Goal: Information Seeking & Learning: Learn about a topic

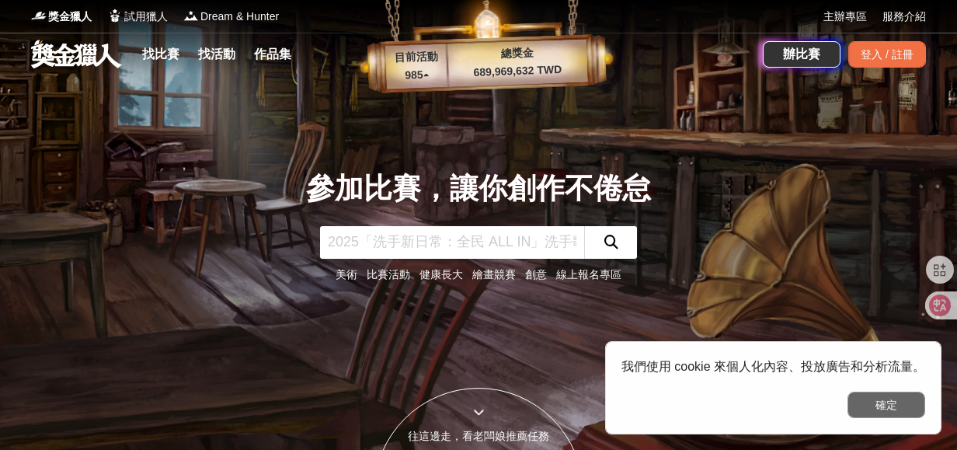
click at [884, 404] on button "確定" at bounding box center [887, 405] width 78 height 26
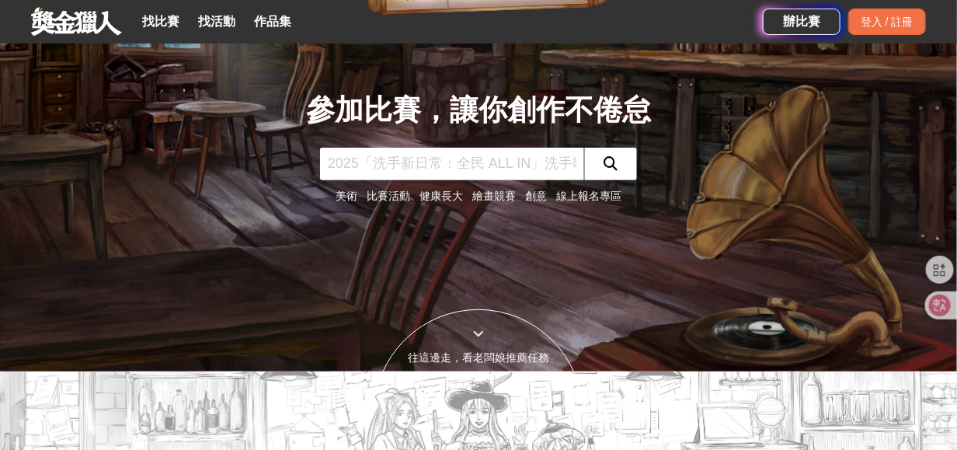
scroll to position [78, 0]
click at [892, 405] on section "這些是老闆娘我挑的！ 登入之後會推薦更精準的唷！ 還有更多 >" at bounding box center [478, 456] width 957 height 171
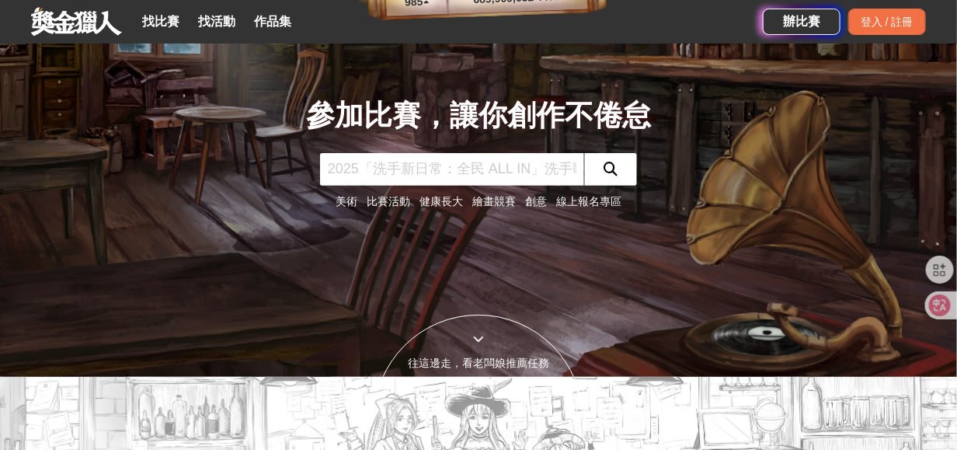
scroll to position [69, 0]
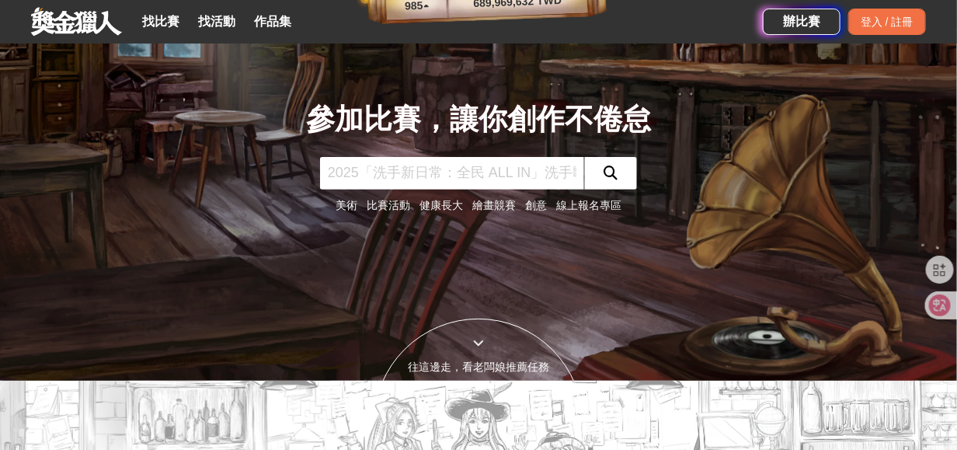
click at [533, 156] on div "參加比賽，讓你創作不倦怠 美術 比賽活動 健康長大 繪畫競賽 創意 線上報名專區" at bounding box center [478, 156] width 345 height 116
click at [538, 164] on input "text" at bounding box center [452, 173] width 264 height 33
type input "時報 小說"
click button "submit" at bounding box center [610, 173] width 53 height 33
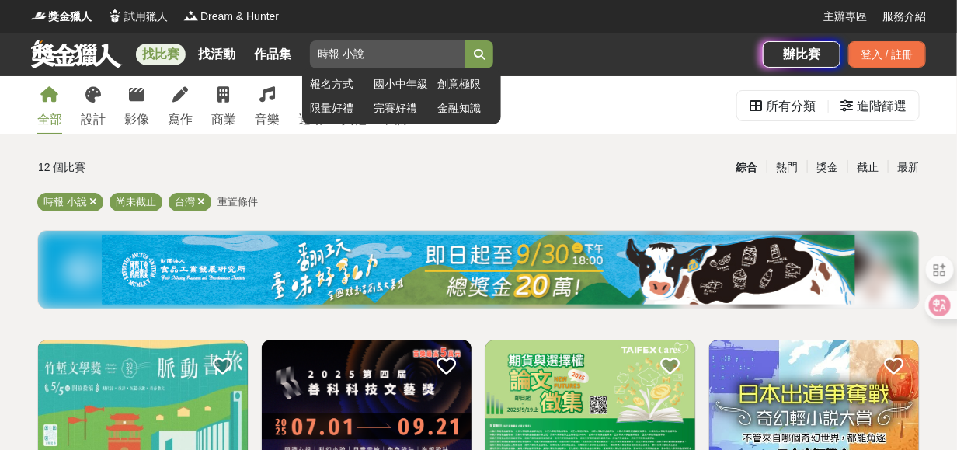
click at [345, 48] on input "時報 小說" at bounding box center [387, 54] width 155 height 28
type input "小說"
click at [465, 40] on button "submit" at bounding box center [479, 54] width 28 height 28
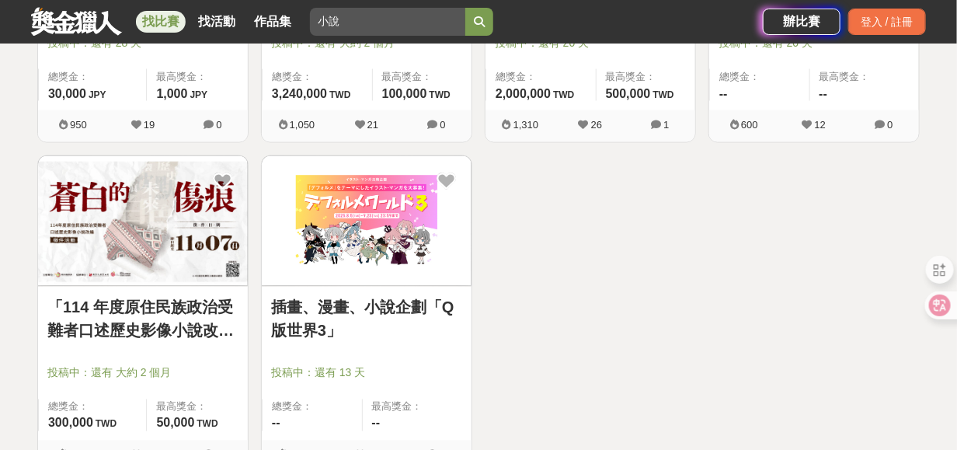
scroll to position [933, 0]
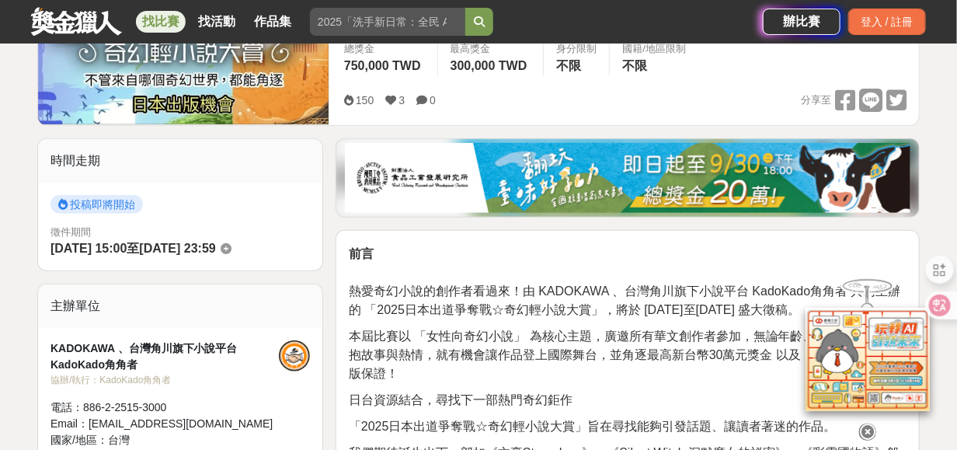
scroll to position [152, 0]
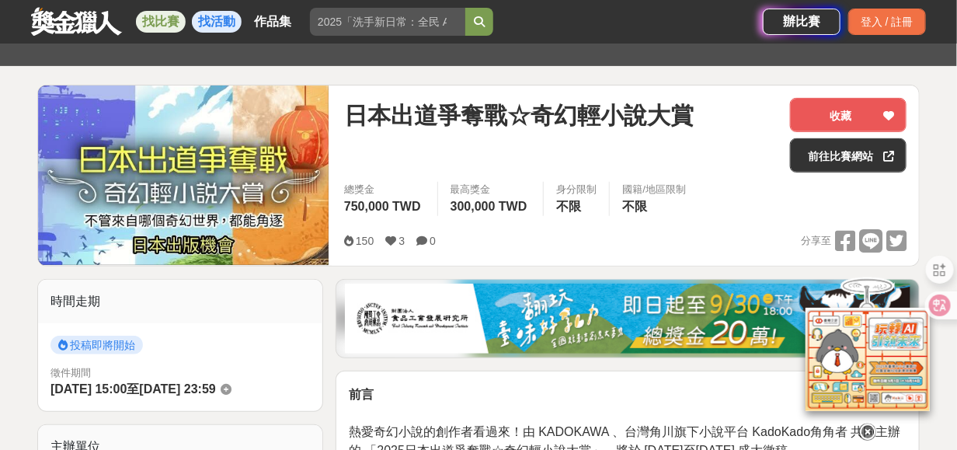
click at [224, 18] on link "找活動" at bounding box center [217, 22] width 50 height 22
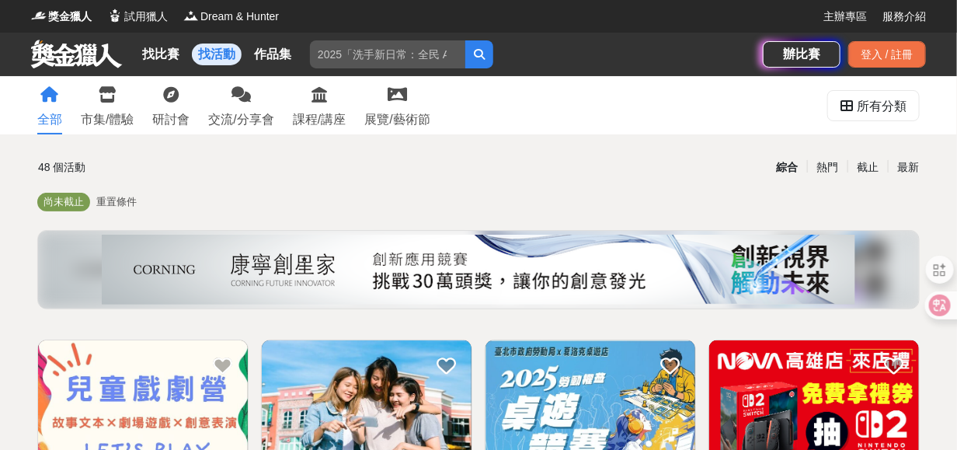
click at [118, 205] on span "重置條件" at bounding box center [116, 202] width 40 height 12
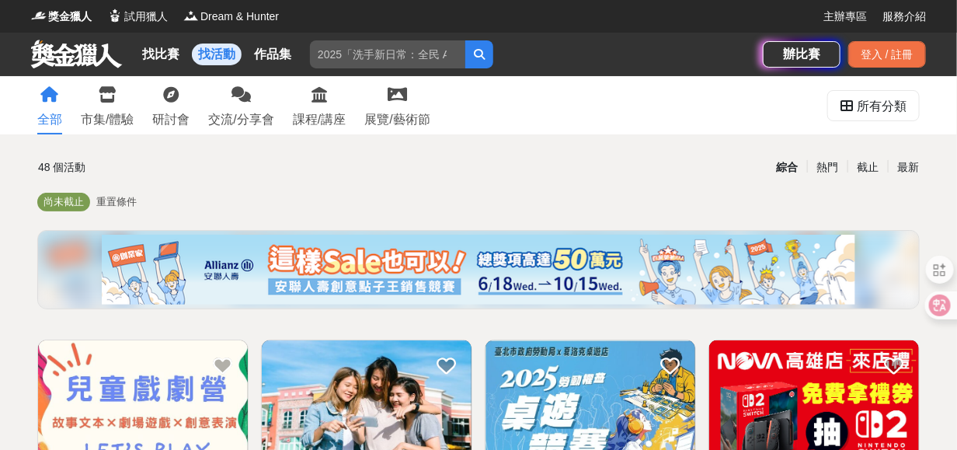
click at [120, 201] on span "重置條件" at bounding box center [116, 202] width 40 height 12
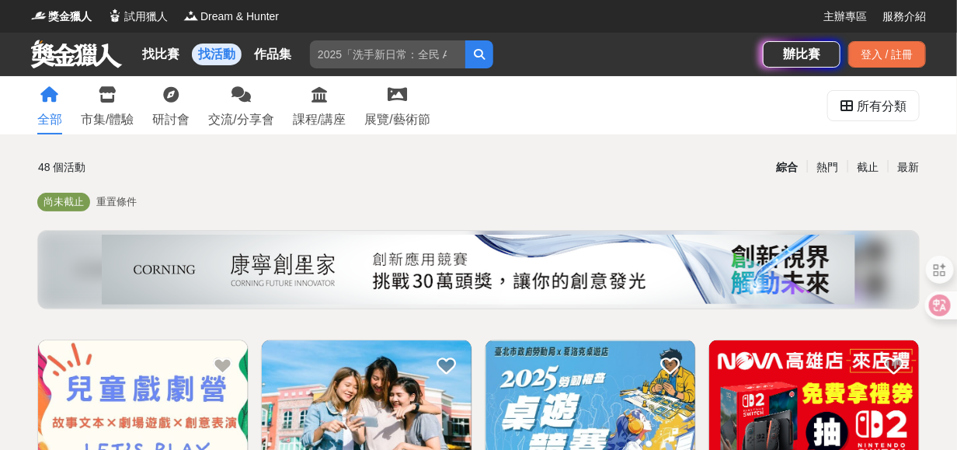
click at [123, 200] on span "重置條件" at bounding box center [116, 202] width 40 height 12
